Goal: Transaction & Acquisition: Download file/media

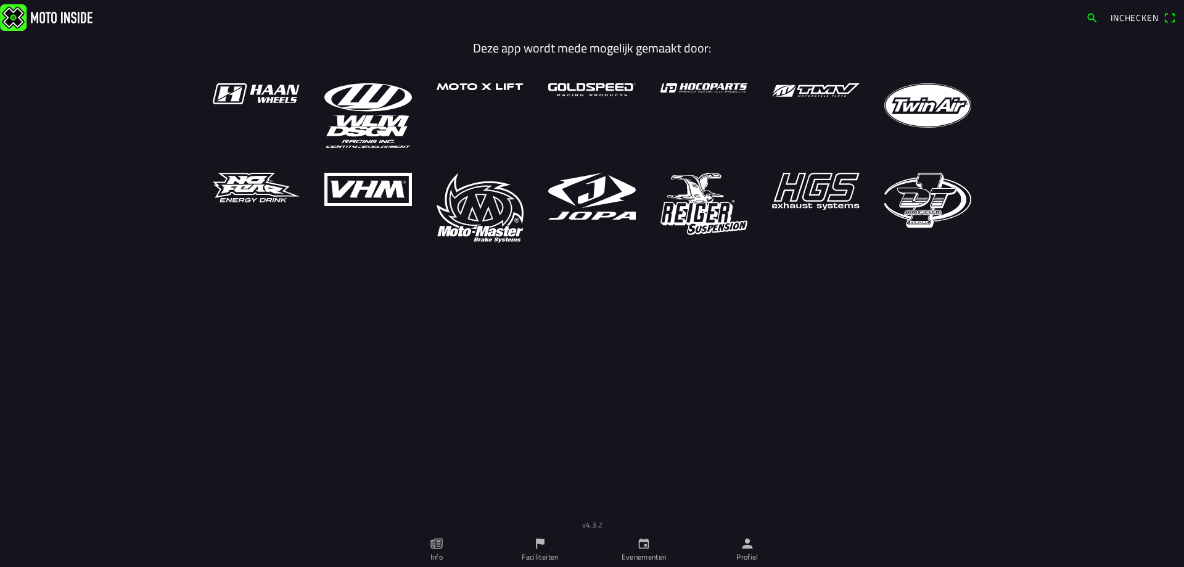
click at [554, 539] on link "Faciliteiten" at bounding box center [540, 549] width 104 height 35
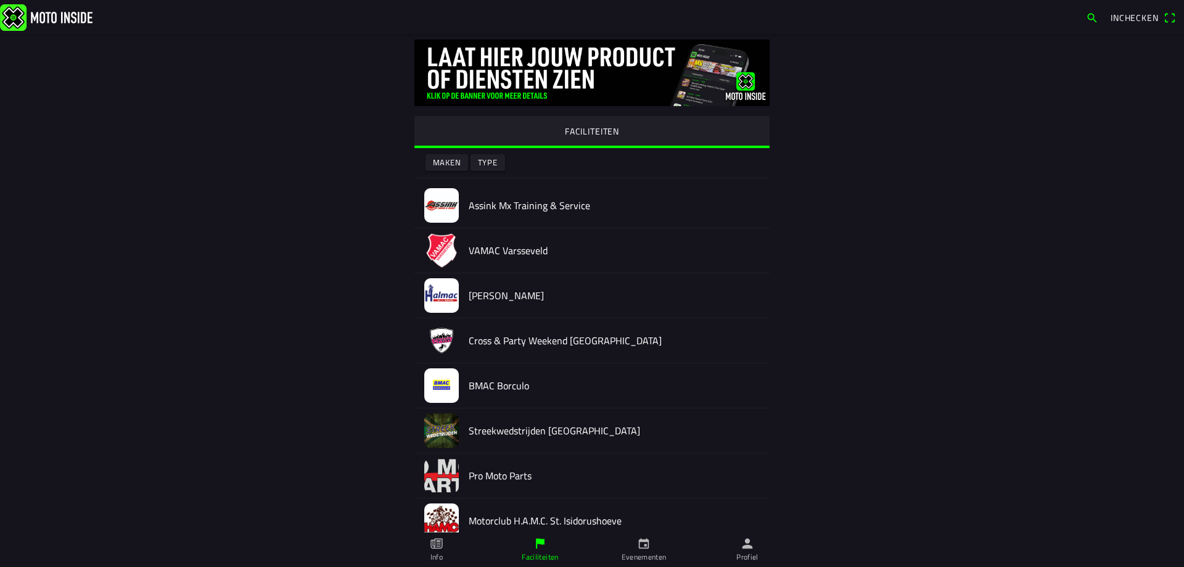
click at [484, 252] on h2 "VAMAC Varsseveld" at bounding box center [614, 251] width 291 height 12
click at [427, 255] on div at bounding box center [592, 266] width 1184 height 532
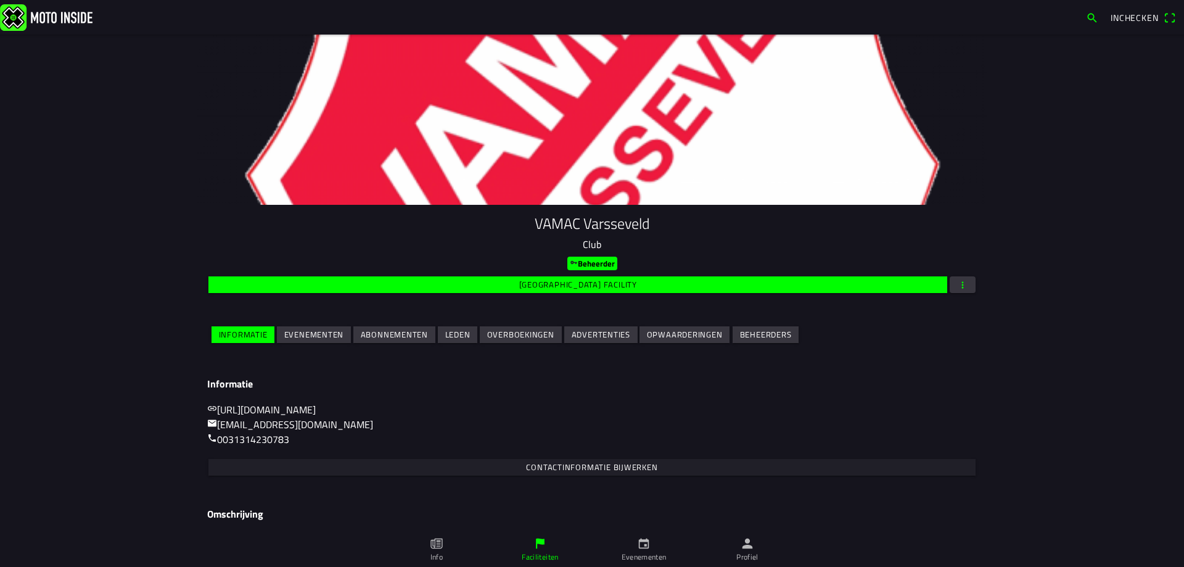
drag, startPoint x: 302, startPoint y: 345, endPoint x: 308, endPoint y: 331, distance: 15.2
click at [306, 339] on ion-col "Evenementen" at bounding box center [314, 335] width 76 height 22
click at [0, 0] on slot "Evenementen" at bounding box center [0, 0] width 0 height 0
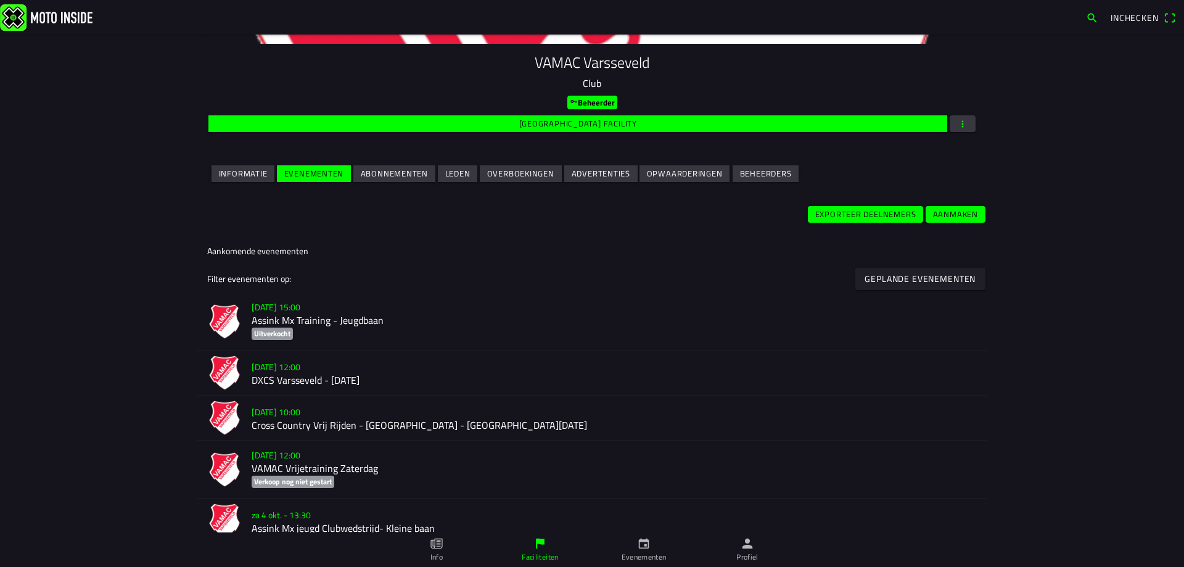
scroll to position [247, 0]
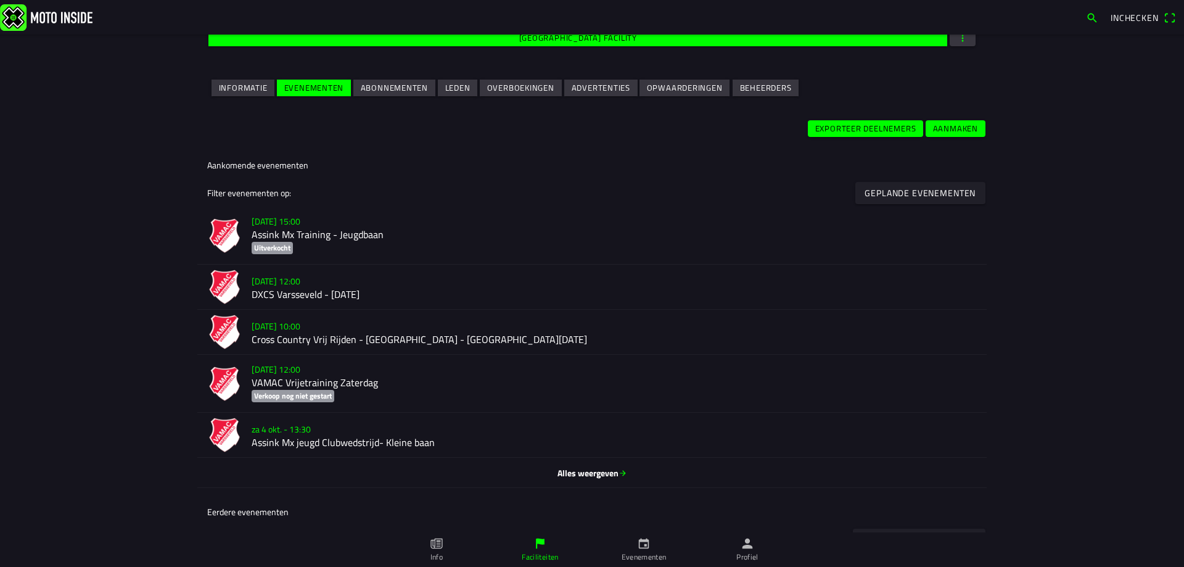
click at [336, 246] on ion-label "[DATE] 15:00 Assink Mx Training - Jeugdbaan Uitverkocht" at bounding box center [614, 235] width 725 height 44
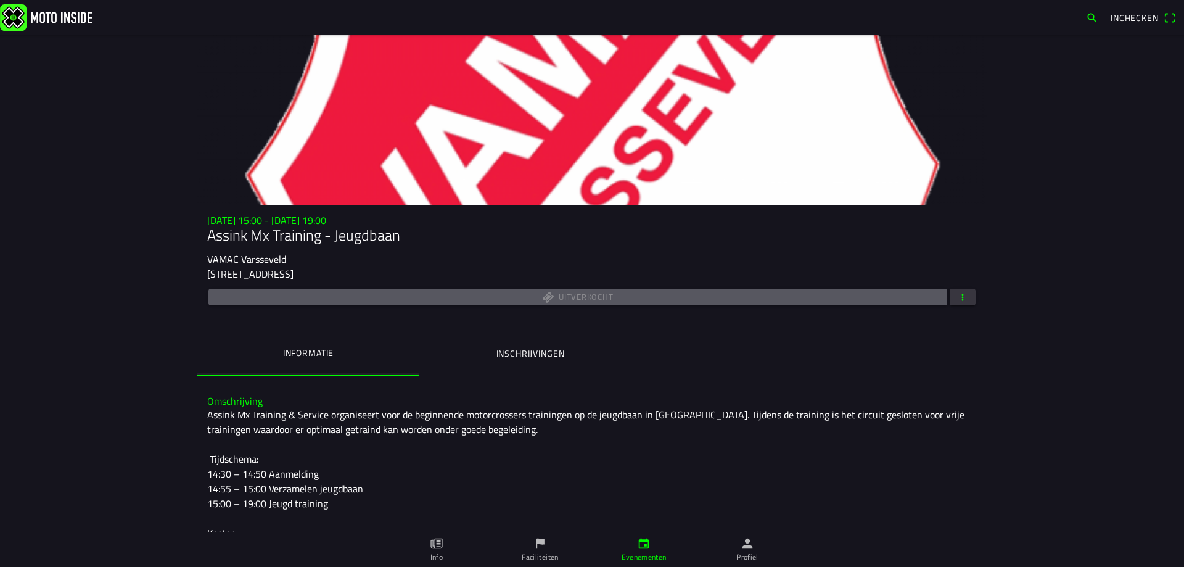
click at [957, 302] on span "button" at bounding box center [962, 297] width 11 height 17
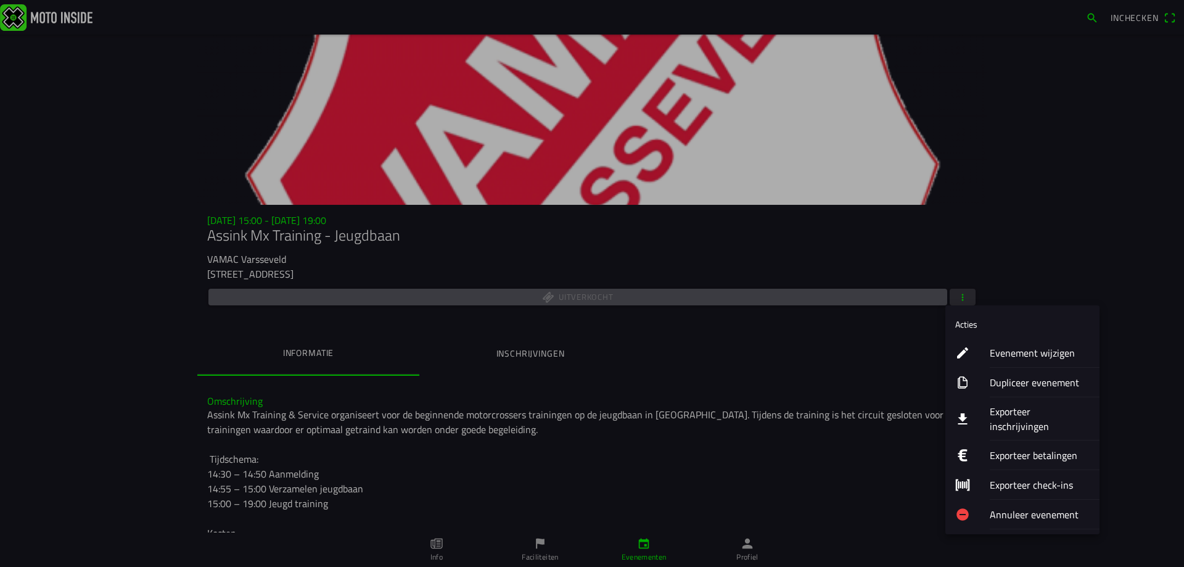
click at [1054, 413] on ion-label "Exporteer inschrijvingen" at bounding box center [1040, 419] width 100 height 30
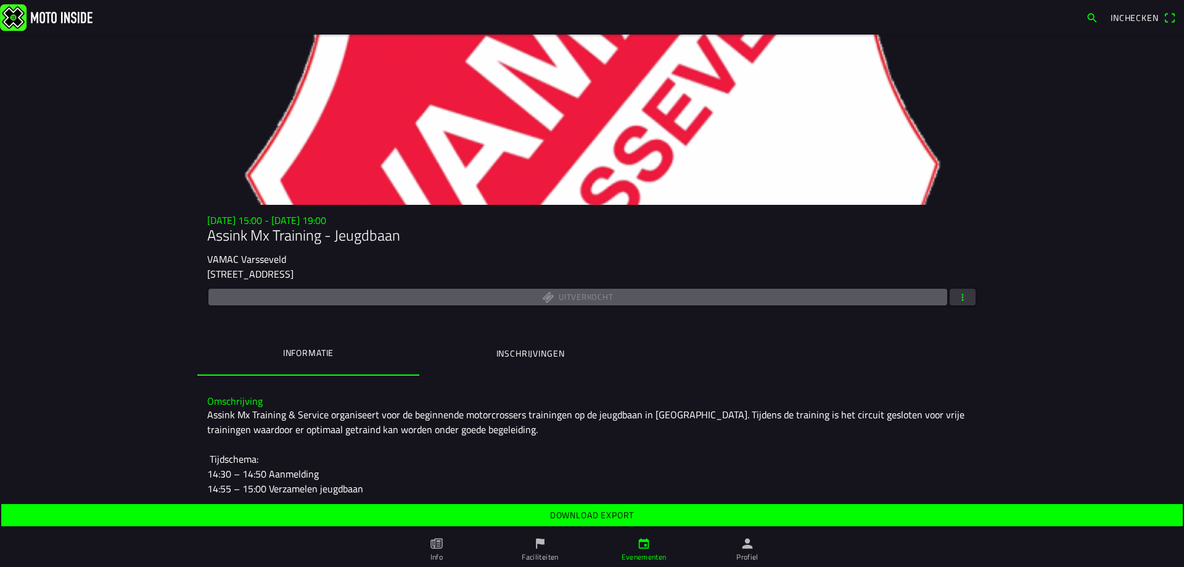
click at [637, 512] on span "Download export" at bounding box center [591, 515] width 1163 height 22
